Goal: Find specific page/section: Find specific page/section

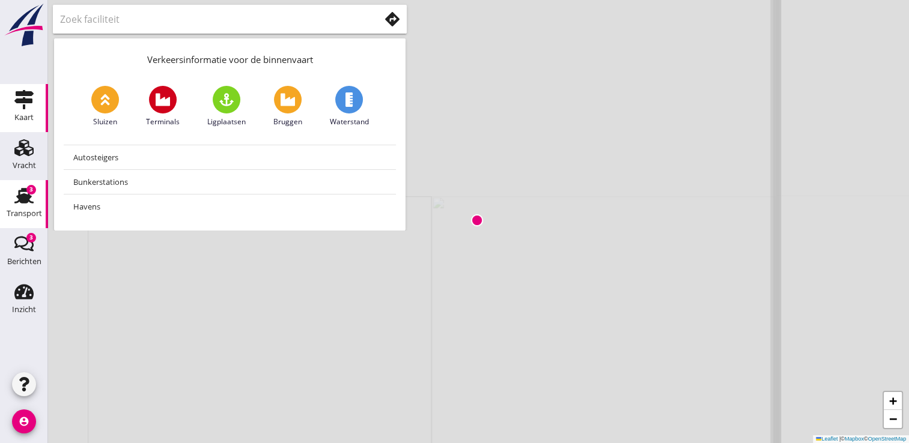
click at [19, 196] on use at bounding box center [23, 196] width 19 height 16
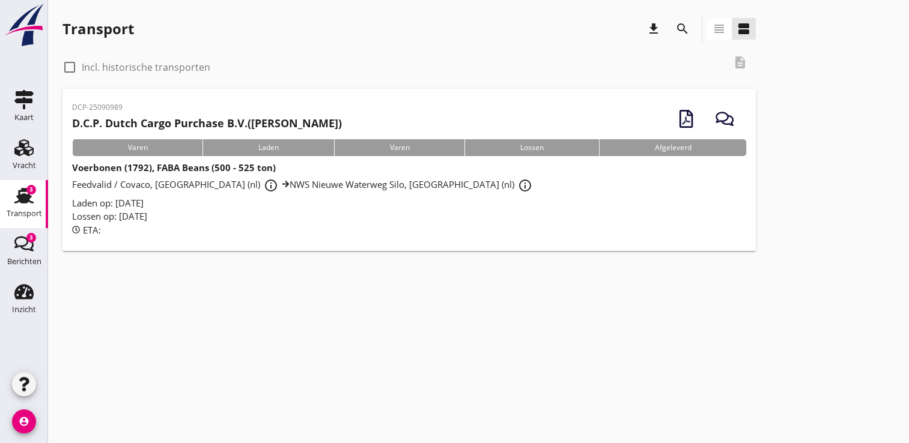
click at [165, 181] on span "Feedvalid / Covaco, Munnikenland (nl) info_outline [GEOGRAPHIC_DATA] (nl) info_…" at bounding box center [304, 184] width 464 height 12
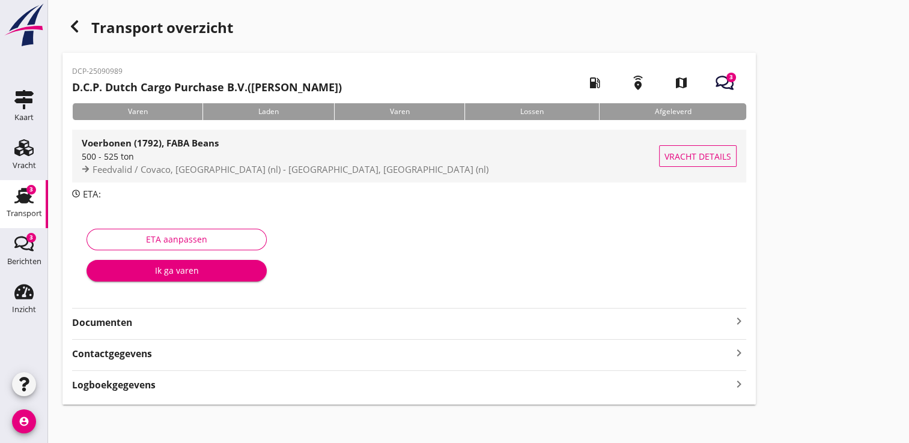
click at [212, 162] on div "500 - 525 ton" at bounding box center [370, 156] width 577 height 13
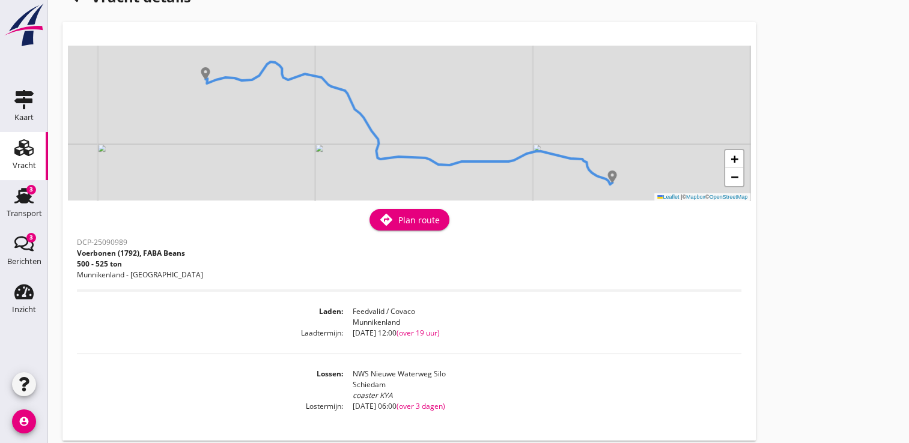
scroll to position [51, 0]
